Goal: Find specific page/section: Find specific page/section

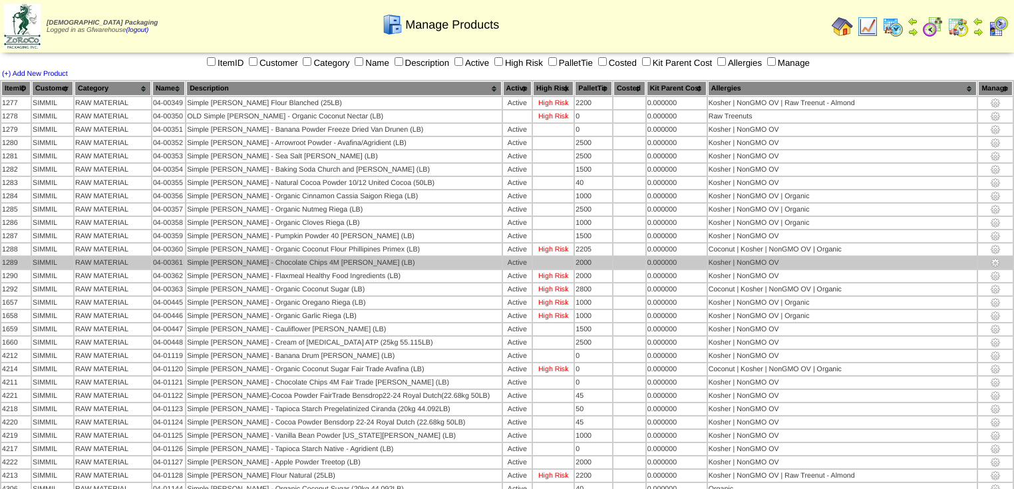
click at [458, 257] on td "Simple Mills - Chocolate Chips 4M Barry Callebaut (LB)" at bounding box center [343, 263] width 315 height 12
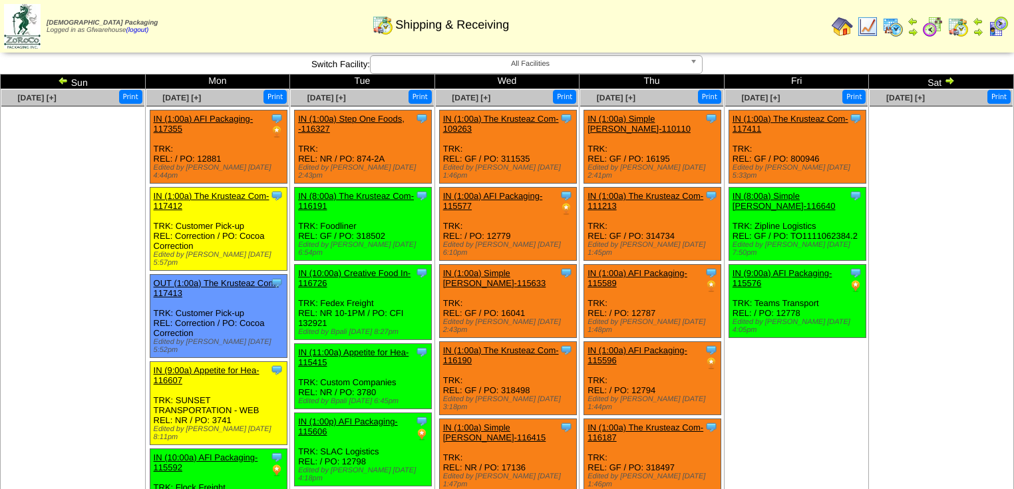
scroll to position [272, 0]
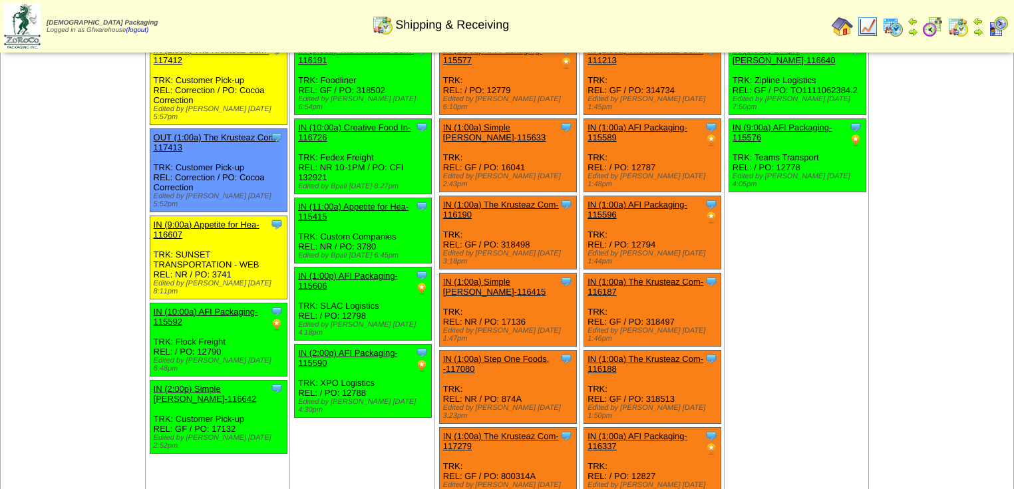
scroll to position [160, 0]
